Goal: Complete application form

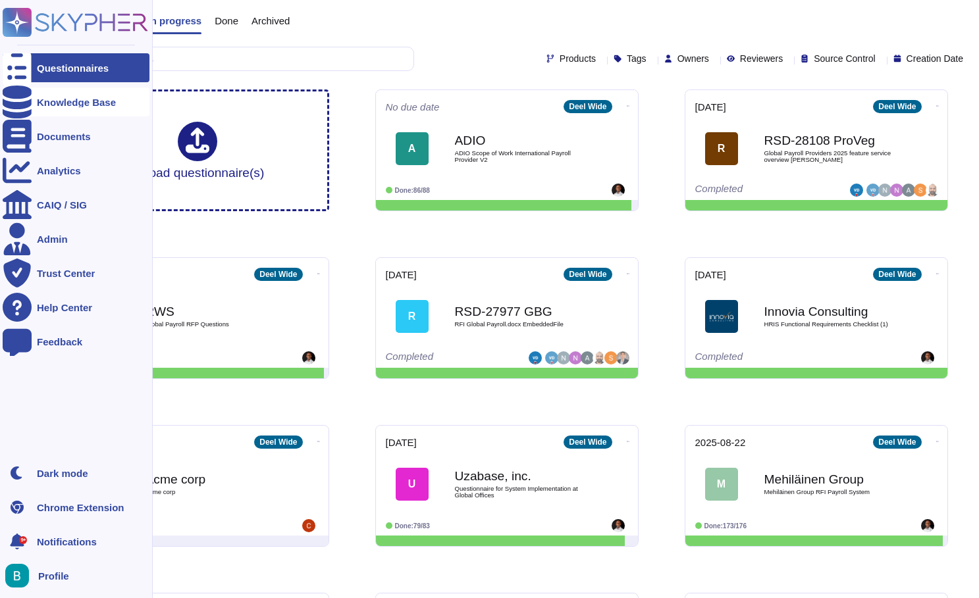
click at [24, 101] on icon at bounding box center [17, 102] width 29 height 33
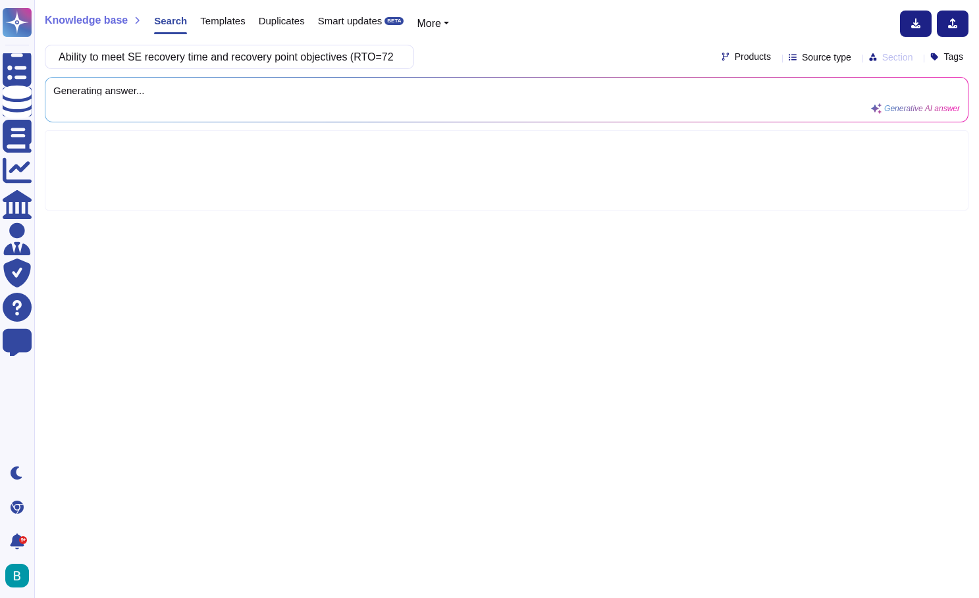
scroll to position [0, 127]
click at [529, 57] on div "Ability to meet SE recovery time and recovery point objectives (RTO=72 hours, R…" at bounding box center [507, 57] width 924 height 24
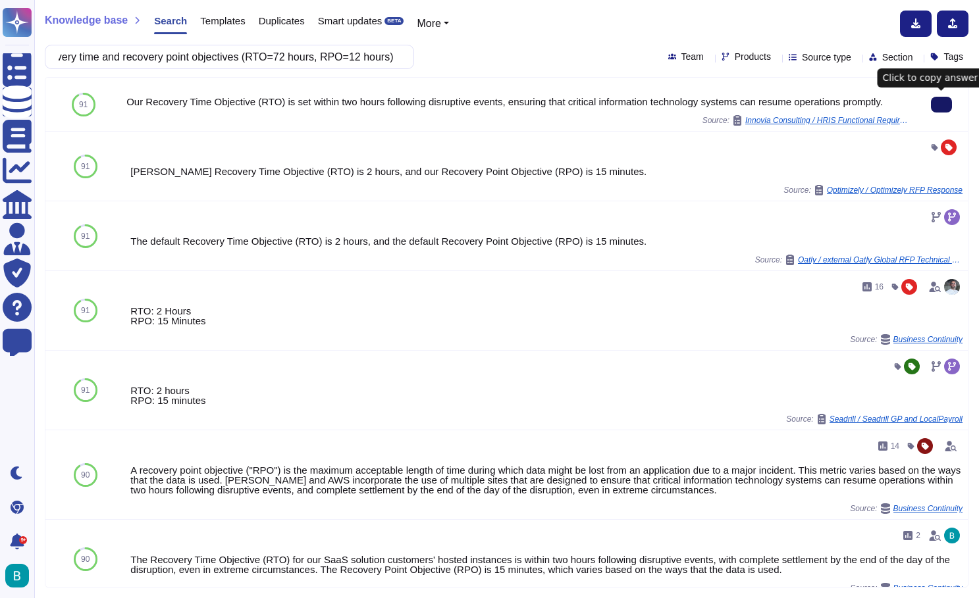
click at [941, 105] on icon at bounding box center [941, 105] width 0 height 0
click at [284, 60] on input "Ability to meet SE recovery time and recovery point objectives (RTO=72 hours, R…" at bounding box center [226, 56] width 348 height 23
paste input "What support is provided for setting up and maintaining the integration?"
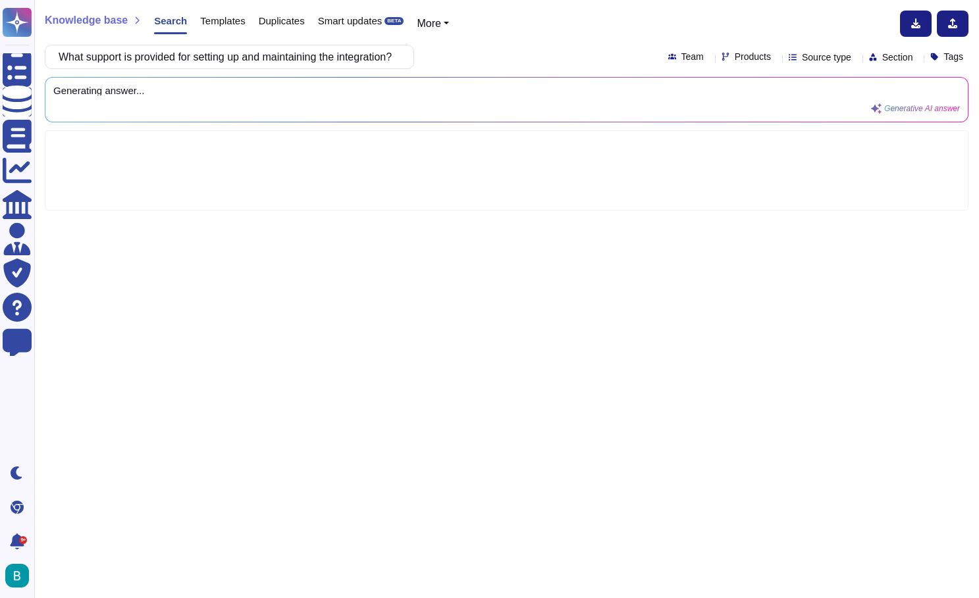
click at [477, 55] on div "What support is provided for setting up and maintaining the integration? Team P…" at bounding box center [507, 57] width 924 height 24
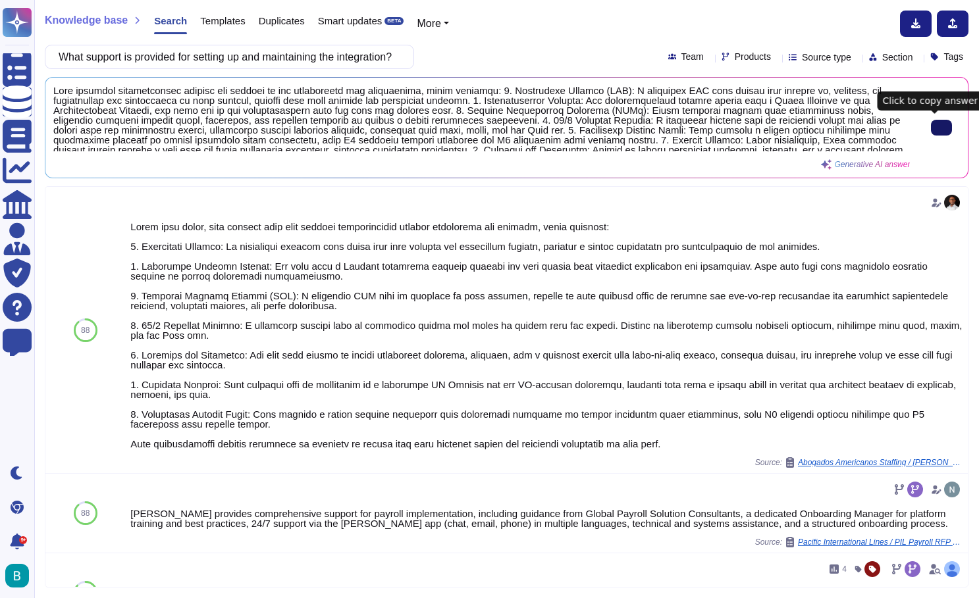
click at [370, 57] on input "What support is provided for setting up and maintaining the integration?" at bounding box center [226, 56] width 348 height 23
paste input "How does your system handle integration with social security authorities"
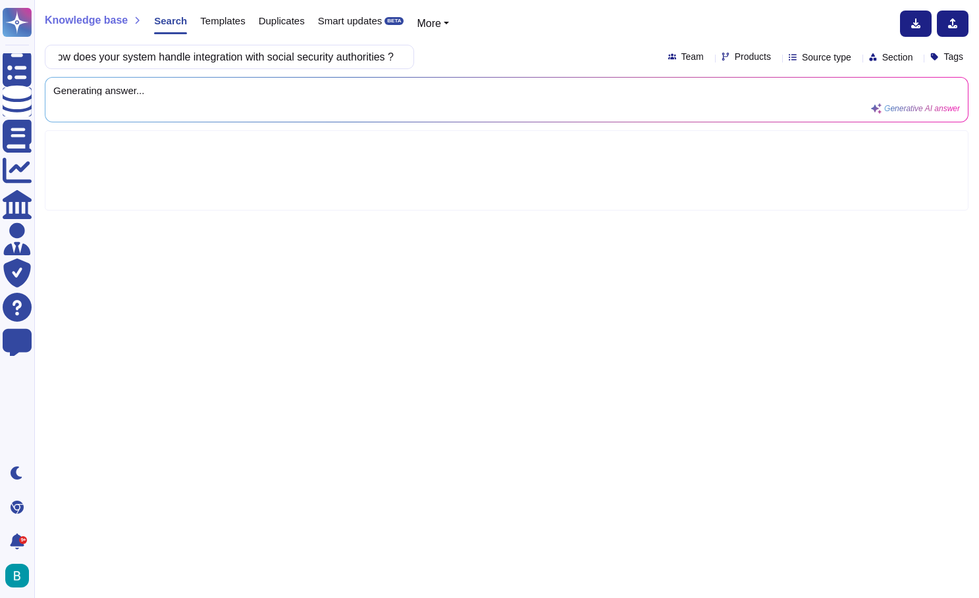
click at [500, 53] on div "How does your system handle integration with social security authorities ? Team…" at bounding box center [507, 57] width 924 height 24
type input "How does your system handle integration with social security authorities ?"
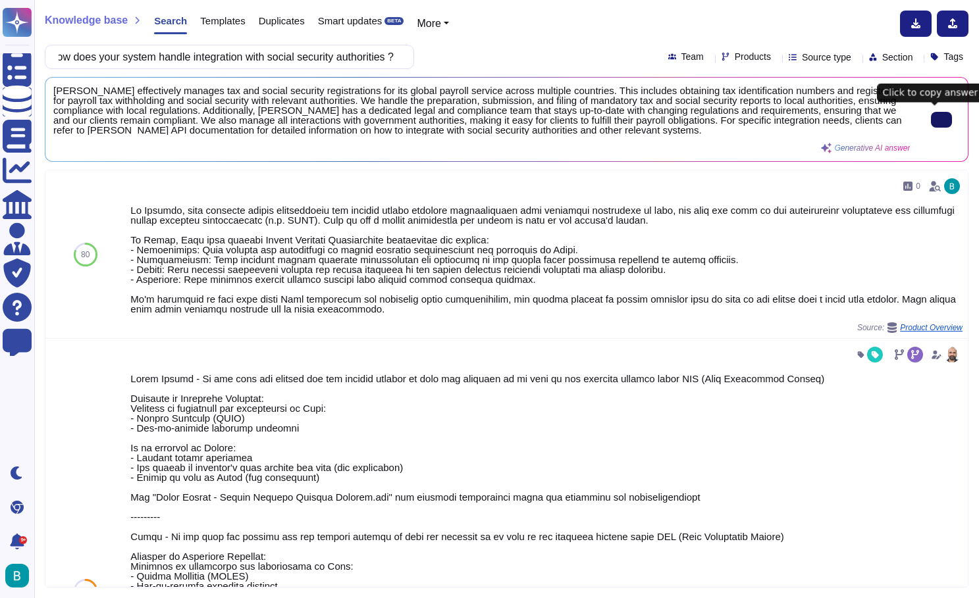
click at [941, 120] on icon at bounding box center [941, 120] width 0 height 0
